Goal: Task Accomplishment & Management: Complete application form

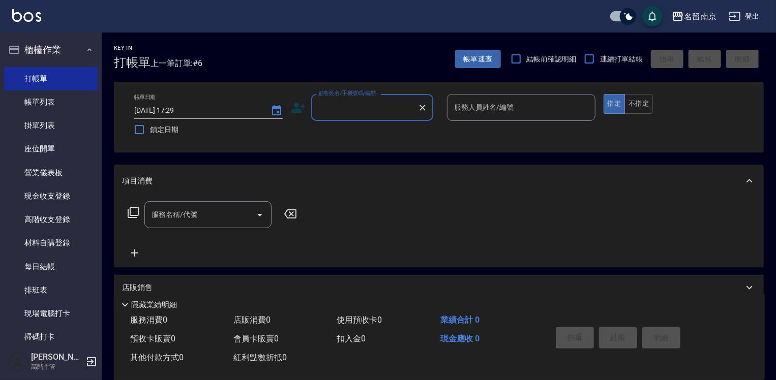
click at [382, 110] on input "顧客姓名/手機號碼/編號" at bounding box center [365, 108] width 98 height 18
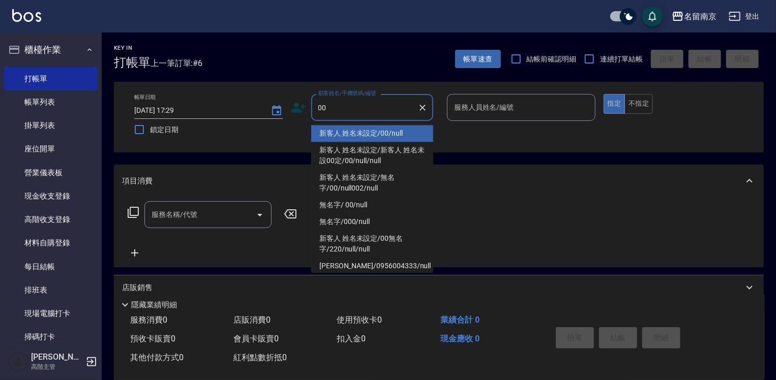
type input "新客人 姓名未設定/00/null"
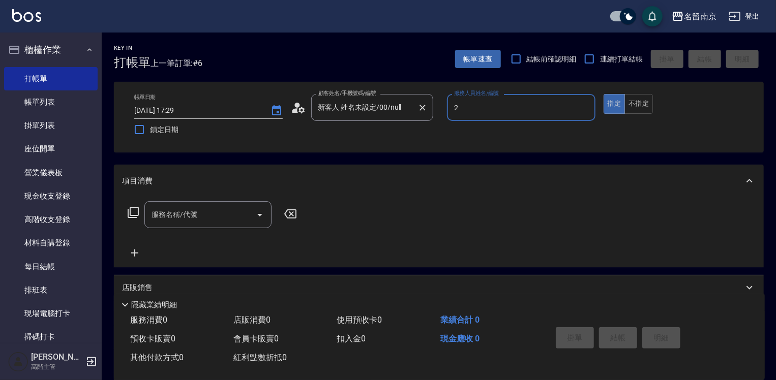
type input "[PERSON_NAME]-2"
type button "true"
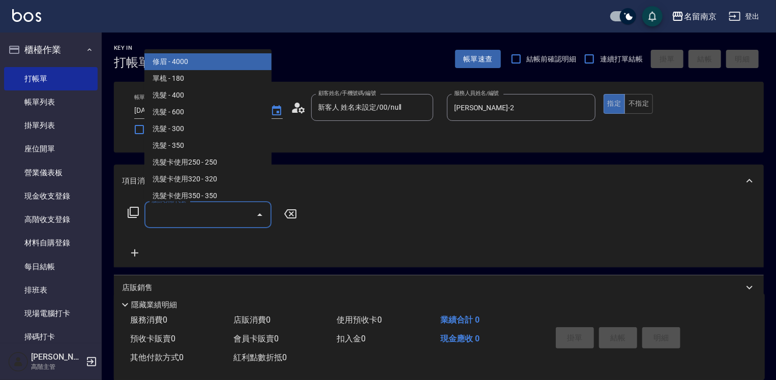
click at [167, 209] on input "服務名稱/代號" at bounding box center [200, 215] width 103 height 18
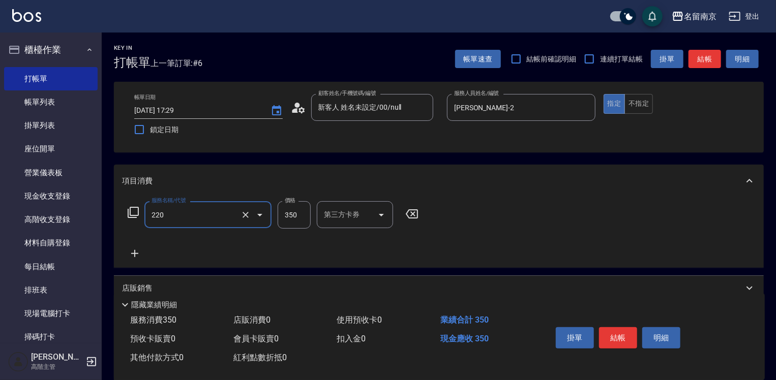
type input "洗髮(220)"
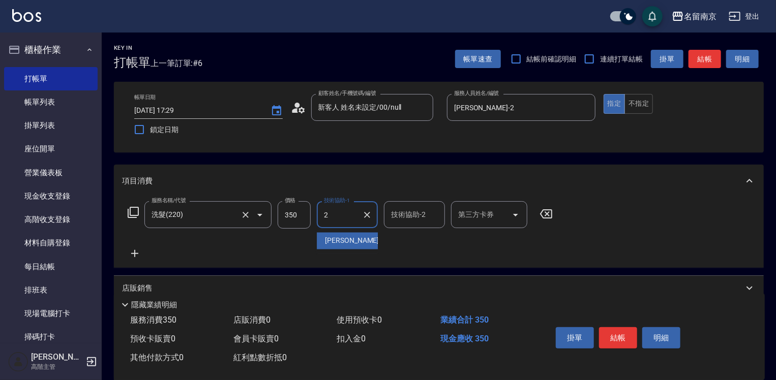
type input "[PERSON_NAME]-2"
click at [625, 328] on button "結帳" at bounding box center [618, 338] width 38 height 21
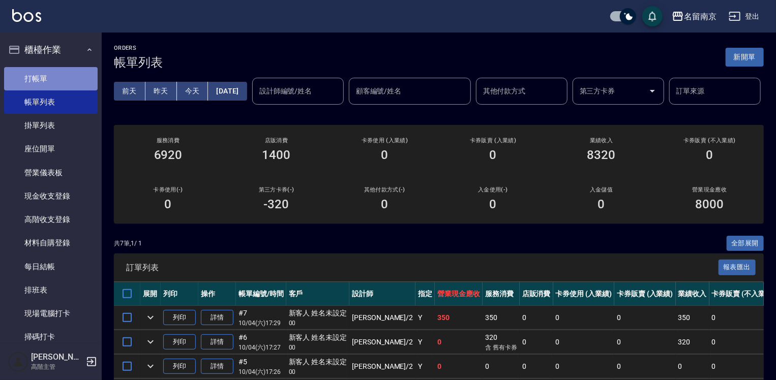
click at [66, 83] on link "打帳單" at bounding box center [51, 78] width 94 height 23
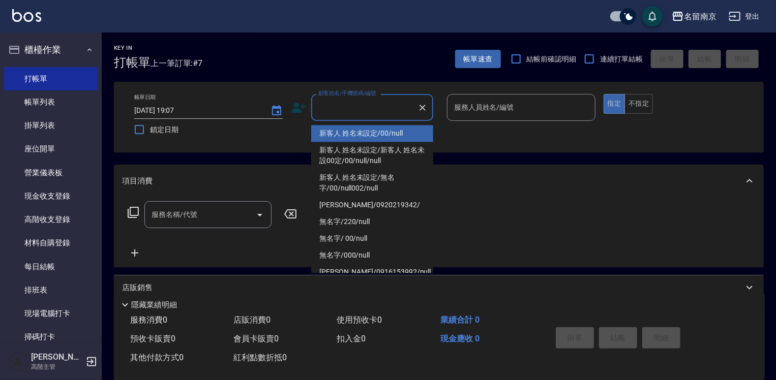
click at [371, 104] on input "顧客姓名/手機號碼/編號" at bounding box center [365, 108] width 98 height 18
click at [381, 128] on li "新客人 姓名未設定/00/null" at bounding box center [372, 133] width 122 height 17
type input "新客人 姓名未設定/00/null"
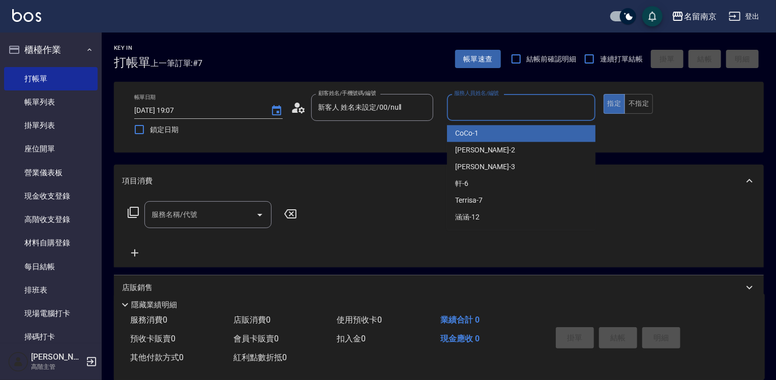
click at [511, 112] on input "服務人員姓名/編號" at bounding box center [521, 108] width 139 height 18
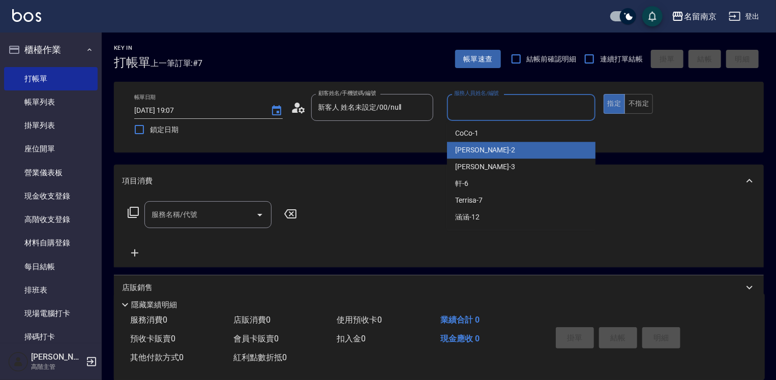
click at [489, 153] on div "[PERSON_NAME] -2" at bounding box center [521, 150] width 149 height 17
type input "[PERSON_NAME]-2"
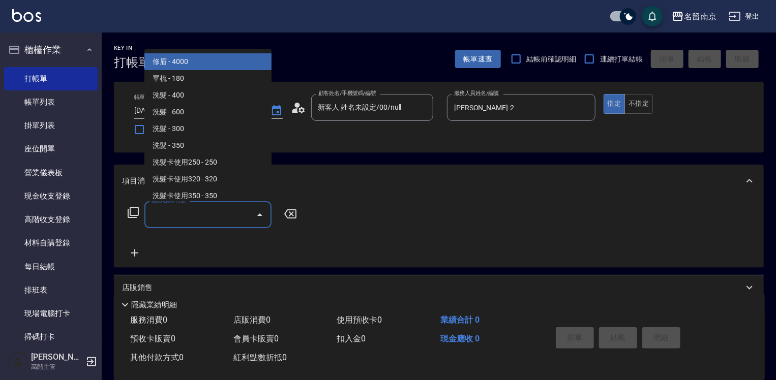
click at [225, 214] on input "服務名稱/代號" at bounding box center [200, 215] width 103 height 18
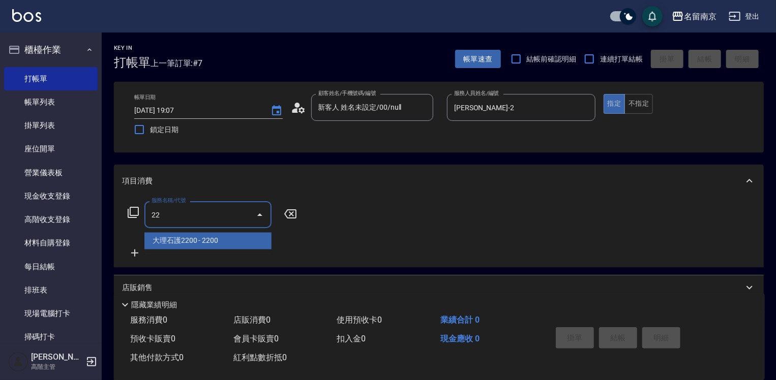
click at [193, 215] on input "22" at bounding box center [200, 215] width 103 height 18
type input "220"
click at [158, 235] on span "洗髮 - 350" at bounding box center [207, 241] width 127 height 17
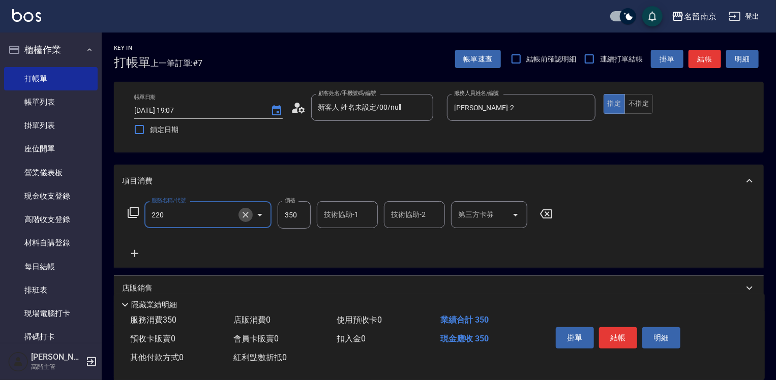
click at [247, 212] on icon "Clear" at bounding box center [246, 215] width 10 height 10
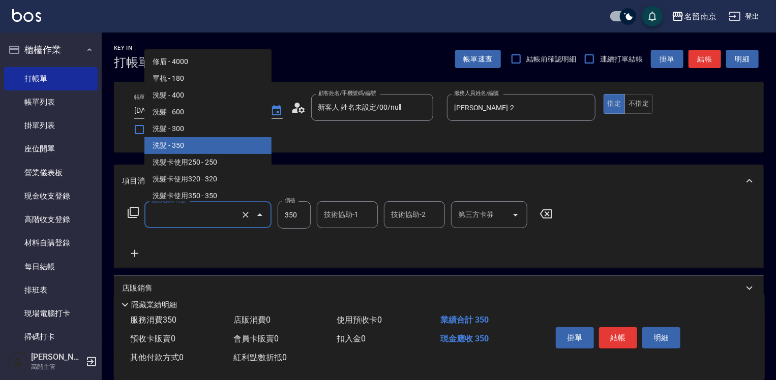
click at [202, 215] on input "服務名稱/代號" at bounding box center [194, 215] width 90 height 18
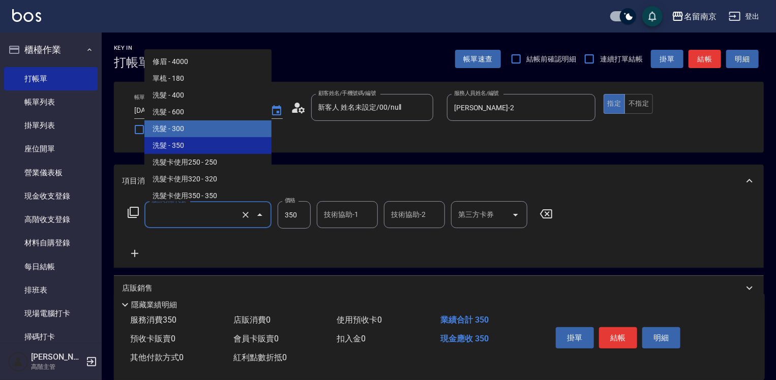
click at [178, 221] on input "服務名稱/代號" at bounding box center [194, 215] width 90 height 18
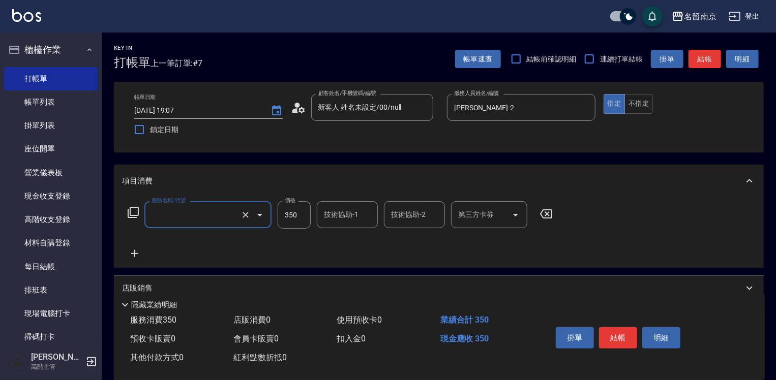
click at [173, 218] on input "服務名稱/代號" at bounding box center [194, 215] width 90 height 18
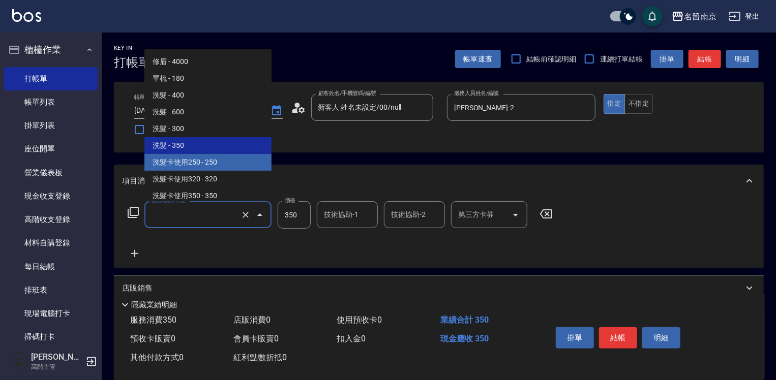
click at [197, 159] on span "洗髮卡使用250 - 250" at bounding box center [207, 162] width 127 height 17
type input "洗髮卡使用250(221)"
type input "250"
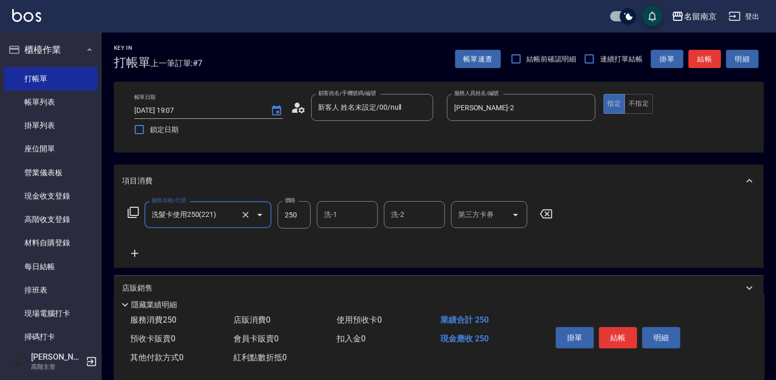
type input "洗髮卡使用250(221)"
click at [295, 216] on input "250" at bounding box center [294, 214] width 33 height 27
type input "280"
type input "[PERSON_NAME]-2"
click at [488, 216] on input "第三方卡券" at bounding box center [482, 215] width 52 height 18
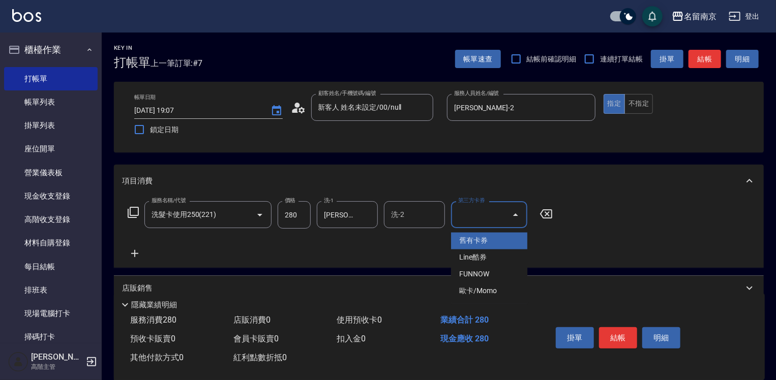
click at [499, 241] on span "舊有卡券" at bounding box center [489, 241] width 76 height 17
type input "舊有卡券"
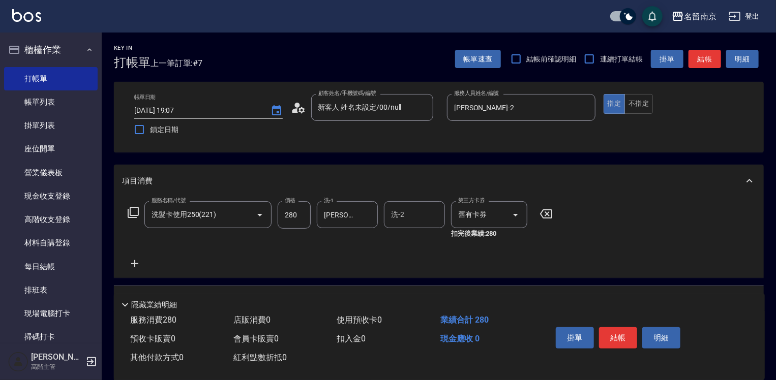
click at [130, 264] on icon at bounding box center [134, 264] width 25 height 12
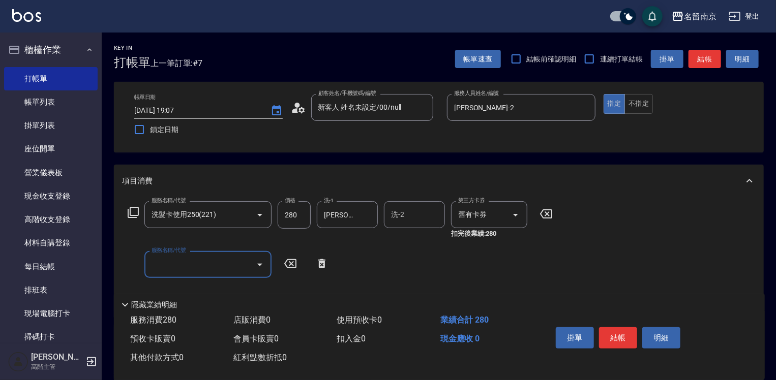
click at [135, 216] on icon at bounding box center [133, 212] width 11 height 11
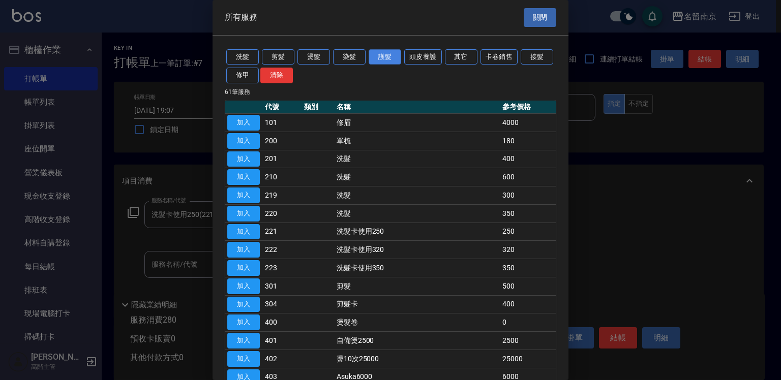
click at [373, 57] on button "護髮" at bounding box center [385, 57] width 33 height 16
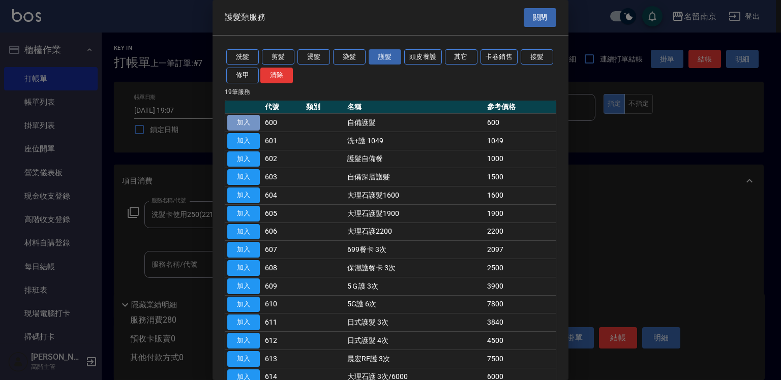
click at [239, 124] on button "加入" at bounding box center [243, 123] width 33 height 16
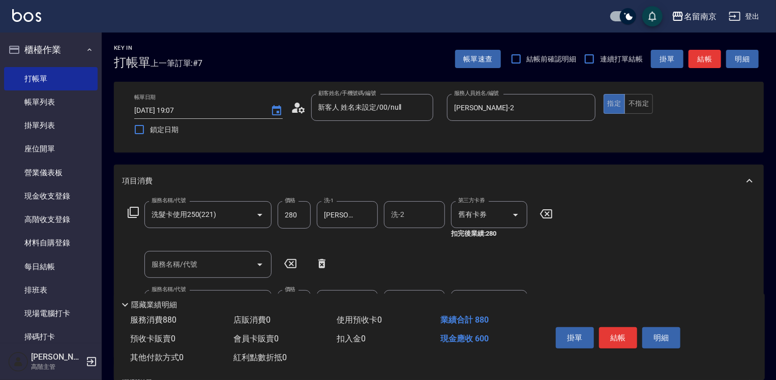
scroll to position [102, 0]
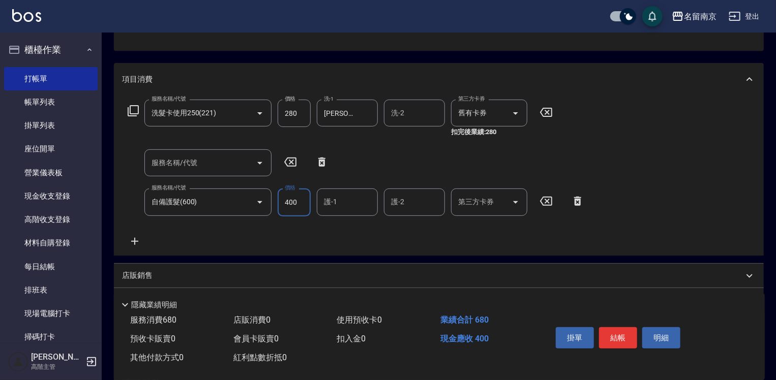
type input "400"
type input "[PERSON_NAME]-2"
click at [618, 334] on button "結帳" at bounding box center [618, 338] width 38 height 21
